Goal: Task Accomplishment & Management: Complete application form

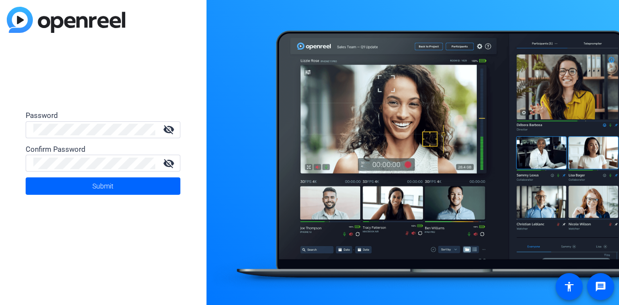
click at [72, 138] on form "Password visibility_off Confirm Password visibility_off Submit" at bounding box center [103, 152] width 155 height 85
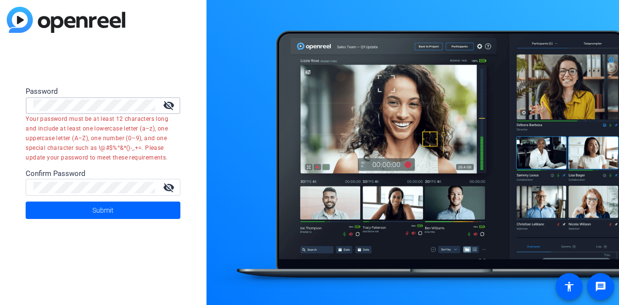
click at [1, 101] on div "Password visibility_off Your password must be at least 12 characters long and i…" at bounding box center [103, 152] width 207 height 305
click at [57, 193] on div at bounding box center [94, 187] width 122 height 17
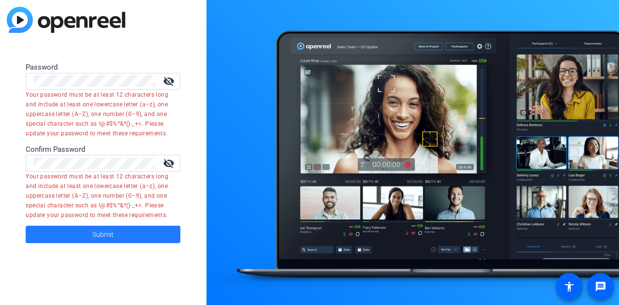
click at [135, 233] on span at bounding box center [103, 234] width 155 height 23
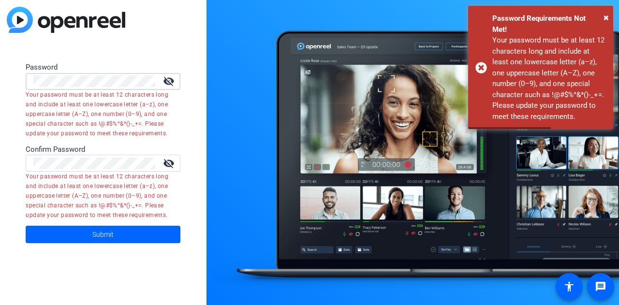
click at [0, 78] on div "Password visibility_off Your password must be at least 12 characters long and i…" at bounding box center [103, 152] width 207 height 305
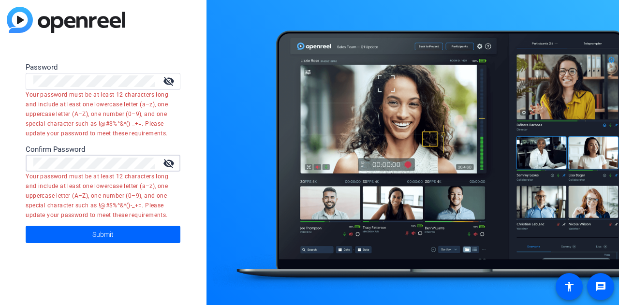
click at [0, 163] on div "Password visibility_off Your password must be at least 12 characters long and i…" at bounding box center [103, 152] width 207 height 305
click at [26, 226] on button "Submit" at bounding box center [103, 234] width 155 height 17
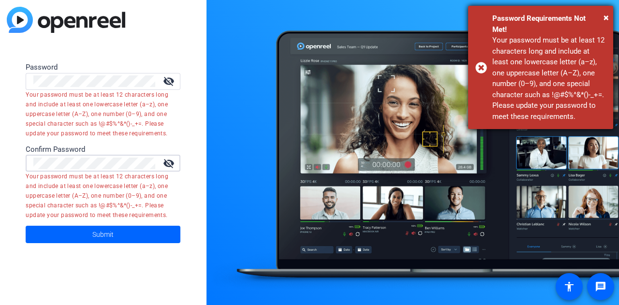
click at [603, 14] on div "Password Requirements Not Met!" at bounding box center [549, 24] width 114 height 22
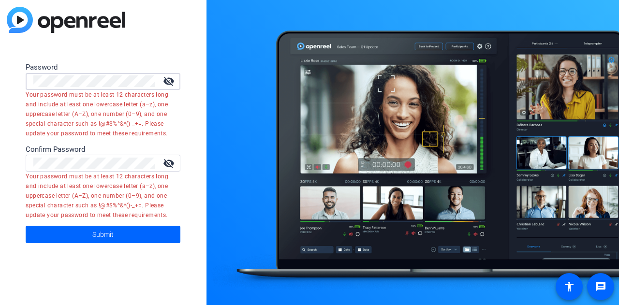
click at [0, 74] on div "Password visibility_off Your password must be at least 12 characters long and i…" at bounding box center [103, 152] width 207 height 305
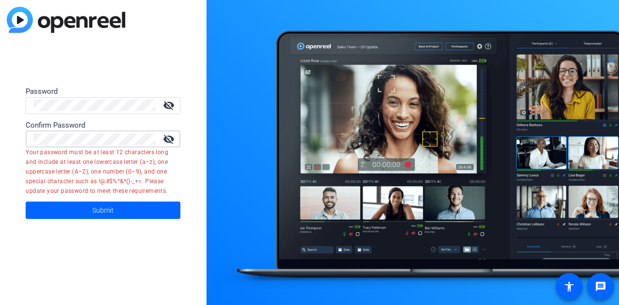
click at [0, 121] on div "Password visibility_off Confirm Password visibility_off Your password must be a…" at bounding box center [103, 152] width 207 height 305
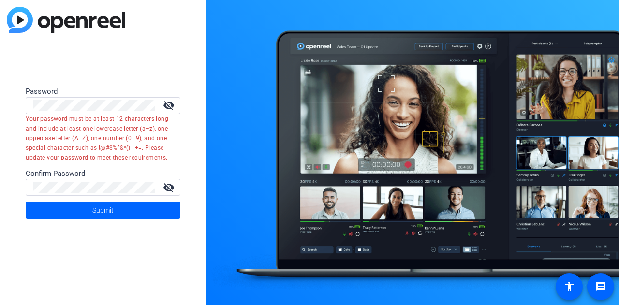
click at [168, 103] on mat-icon "visibility_off" at bounding box center [168, 106] width 23 height 12
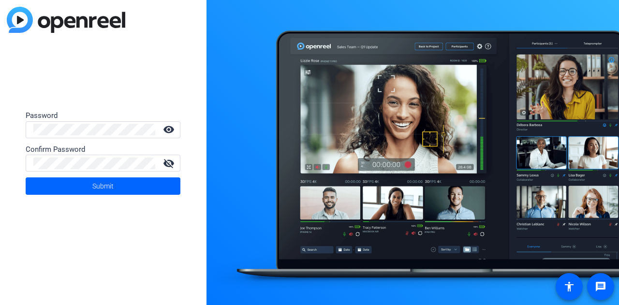
click at [74, 155] on div at bounding box center [94, 163] width 122 height 17
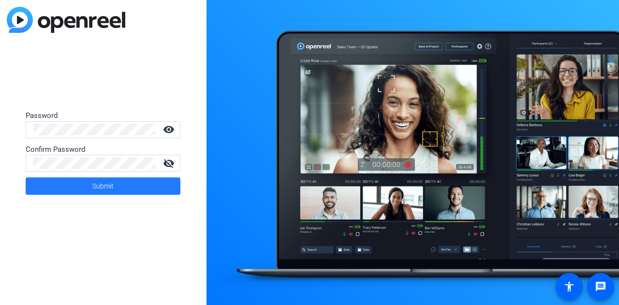
click at [112, 183] on span "Submit" at bounding box center [102, 186] width 21 height 24
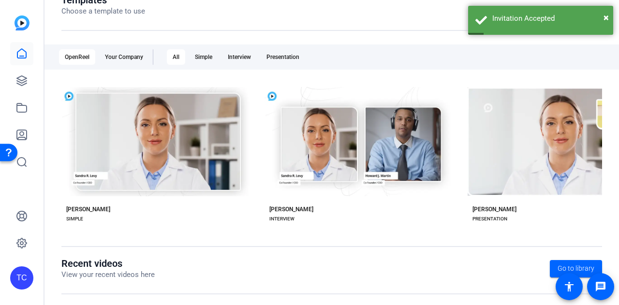
scroll to position [151, 0]
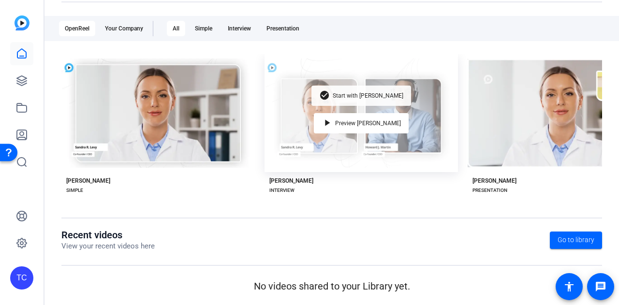
click at [347, 95] on div "check_circle Start with [PERSON_NAME]" at bounding box center [362, 96] width 100 height 20
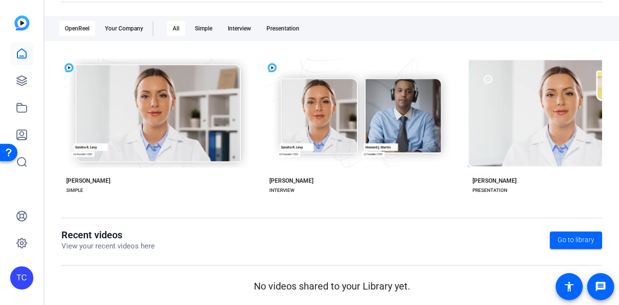
drag, startPoint x: 171, startPoint y: 148, endPoint x: 169, endPoint y: 188, distance: 40.7
click at [169, 188] on div "check_circle Start with [PERSON_NAME] play_arrow Preview [PERSON_NAME]" at bounding box center [157, 124] width 193 height 140
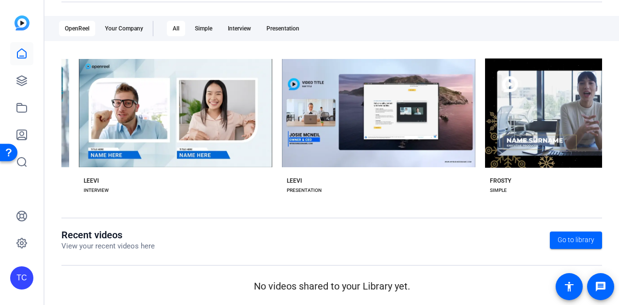
scroll to position [0, 1406]
